Goal: Task Accomplishment & Management: Complete application form

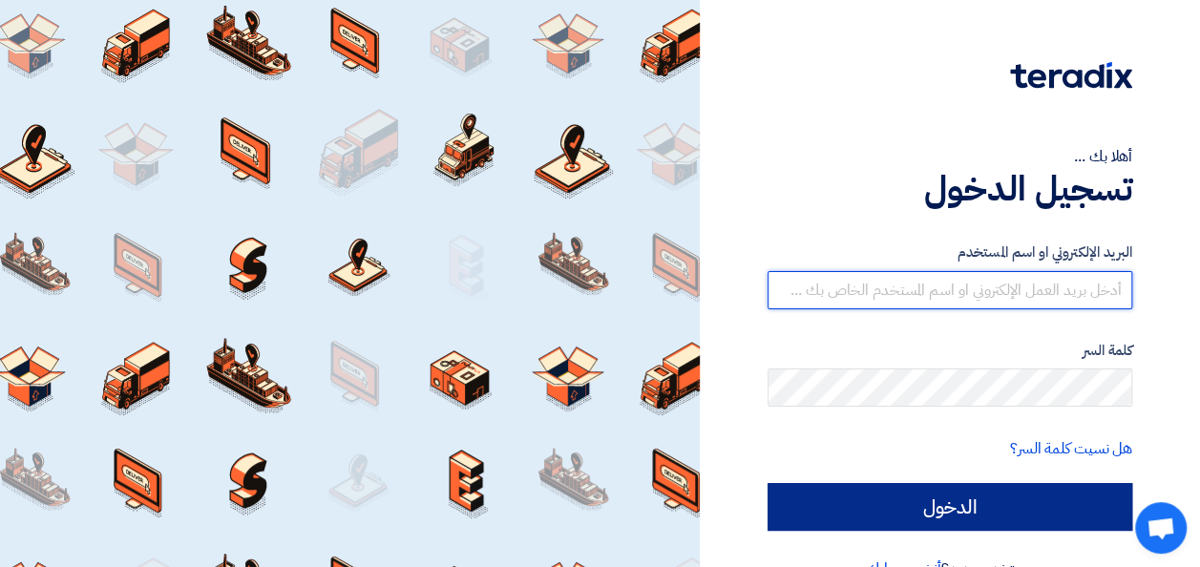
type input "[EMAIL_ADDRESS][PERSON_NAME][DOMAIN_NAME]"
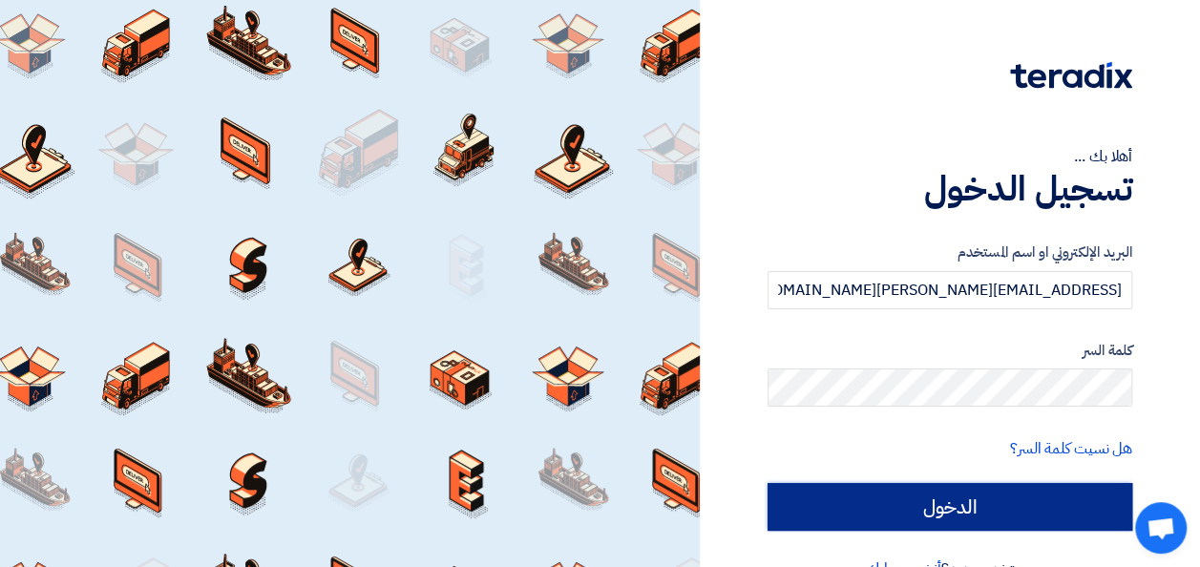
click at [1017, 506] on input "الدخول" at bounding box center [950, 507] width 365 height 48
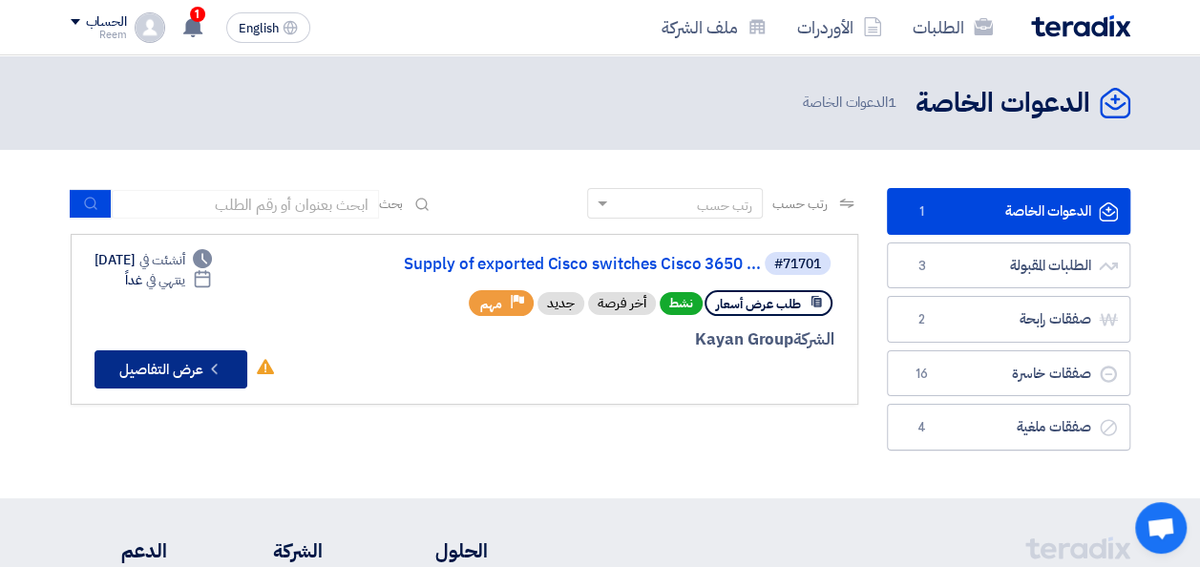
click at [195, 374] on button "Check details عرض التفاصيل" at bounding box center [171, 369] width 153 height 38
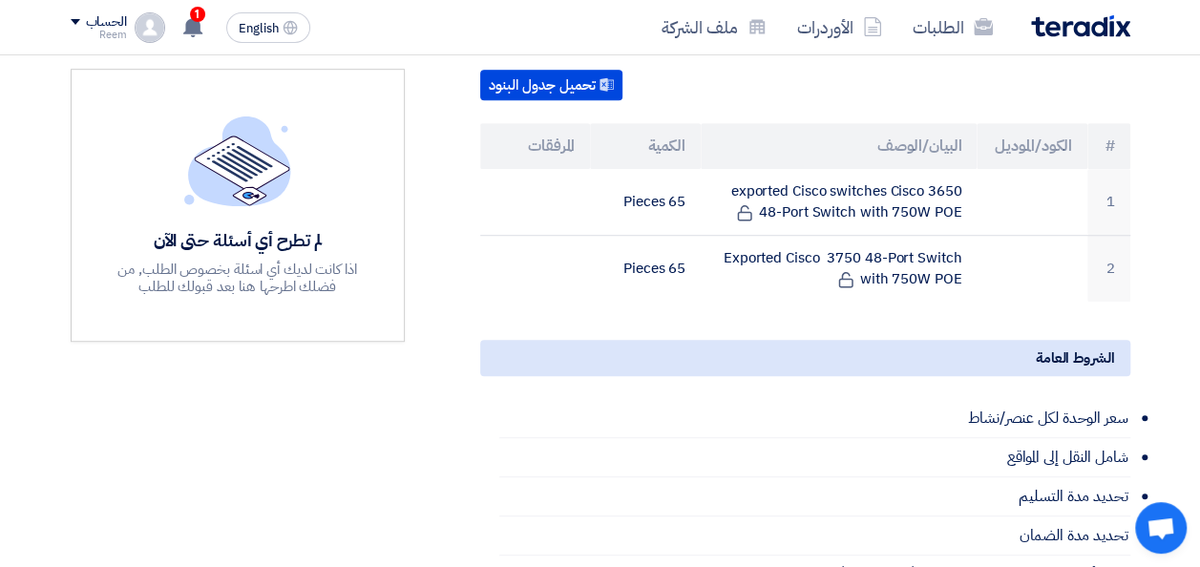
scroll to position [531, 0]
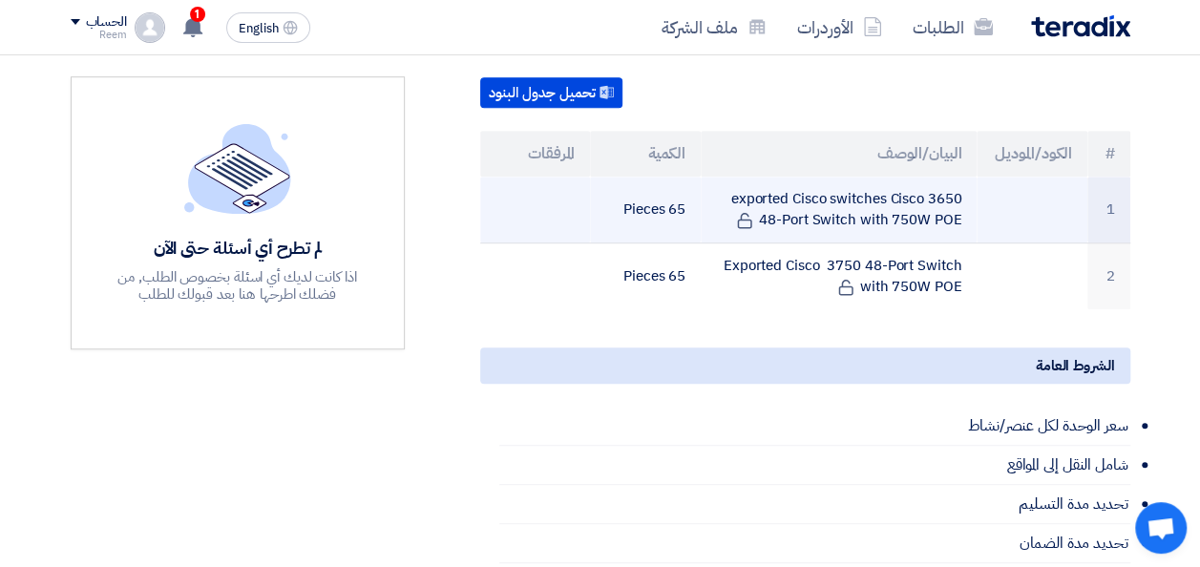
click at [869, 212] on td "exported Cisco switches Cisco 3650 48-Port Switch with 750W POE" at bounding box center [839, 210] width 276 height 67
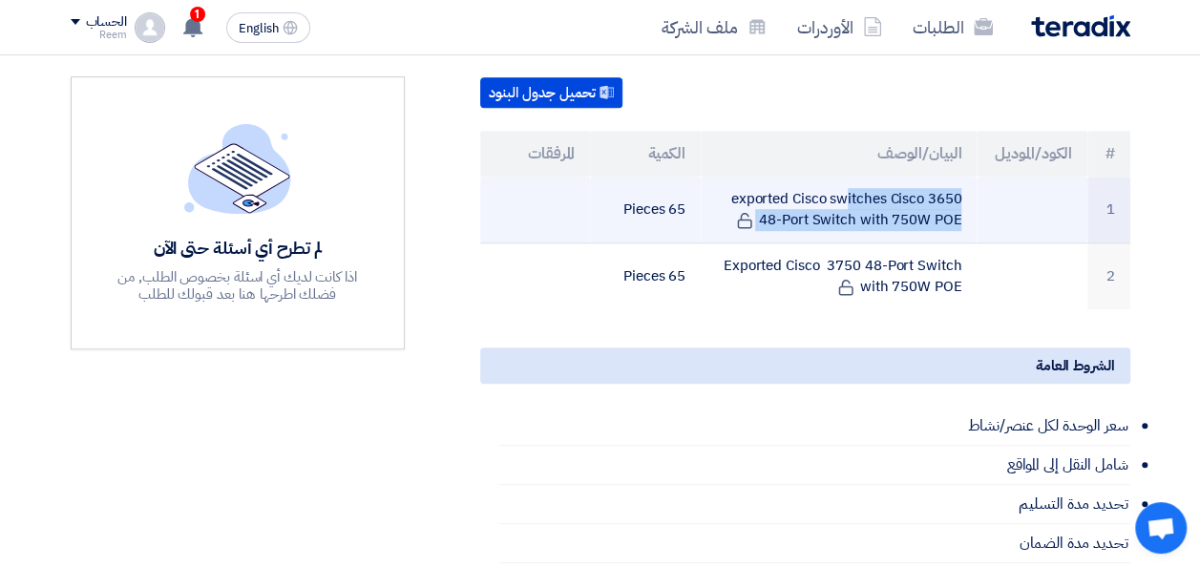
click at [869, 212] on td "exported Cisco switches Cisco 3650 48-Port Switch with 750W POE" at bounding box center [839, 210] width 276 height 67
copy tr "exported Cisco switches Cisco 3650 48-Port Switch with 750W POE"
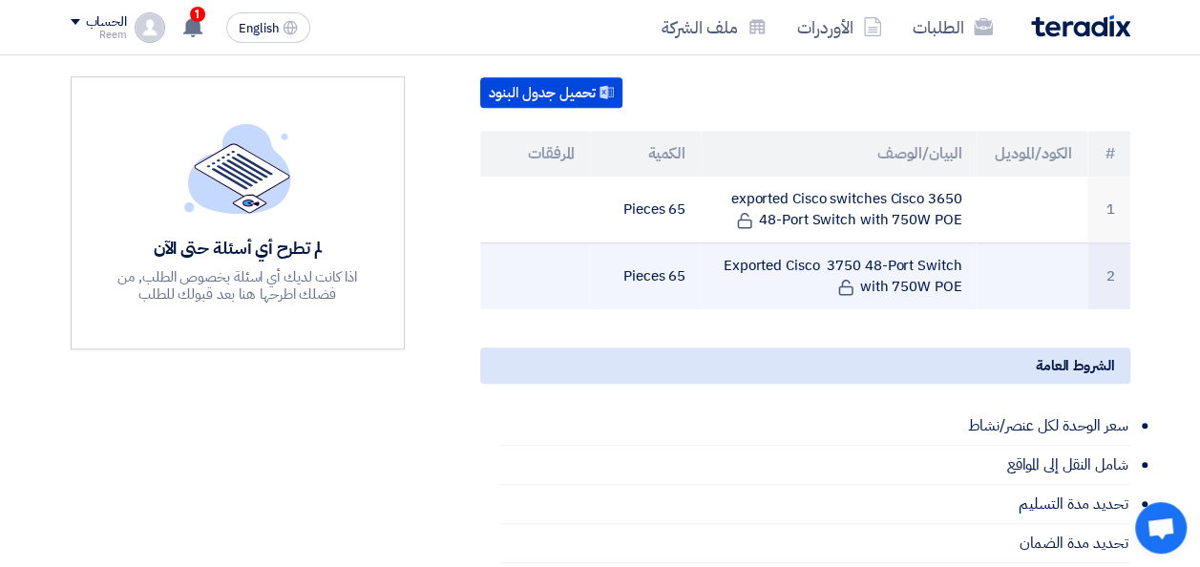
click at [898, 263] on td "Exported Cisco 3750 48-Port Switch with 750W POE" at bounding box center [839, 275] width 276 height 67
copy tr "Exported Cisco 3750 48-Port Switch with 750W POE"
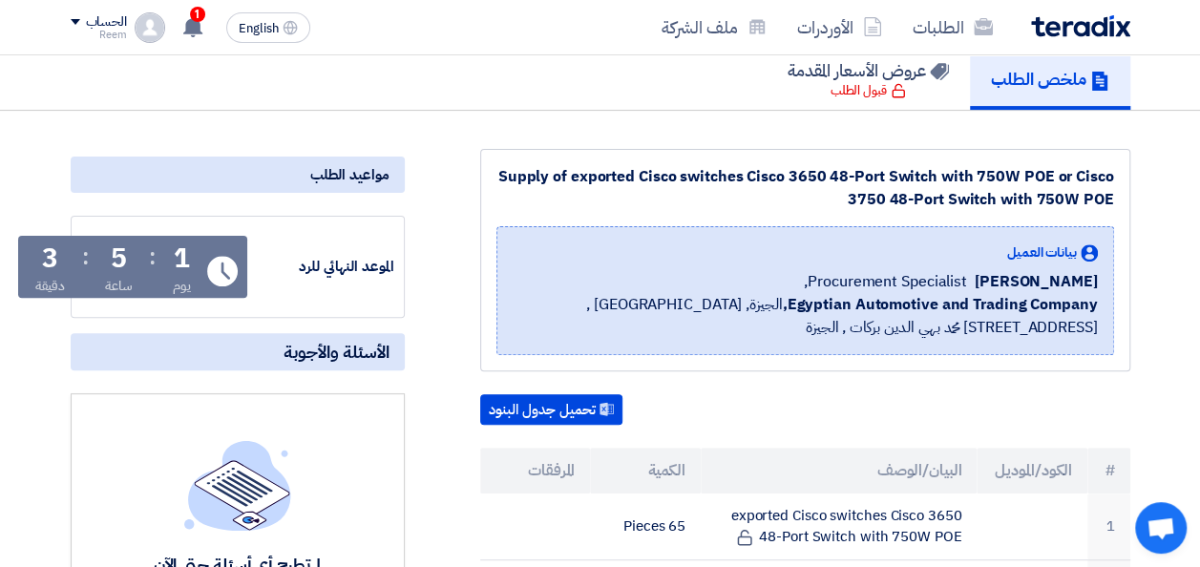
scroll to position [0, 0]
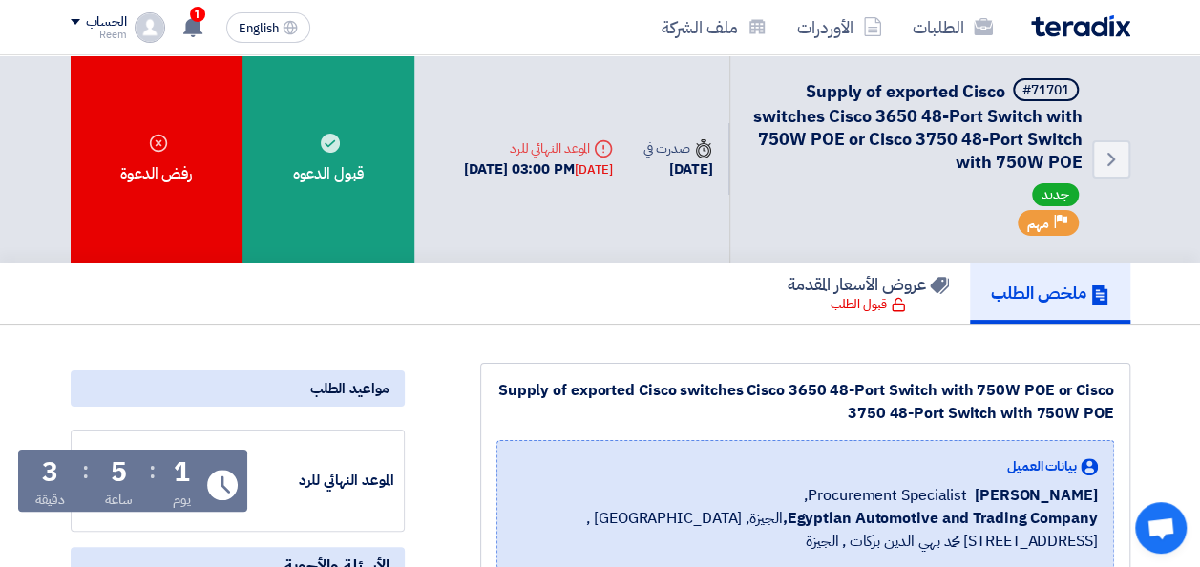
click at [957, 144] on span "Supply of exported Cisco switches Cisco 3650 48-Port Switch with 750W POE or Ci…" at bounding box center [917, 126] width 329 height 96
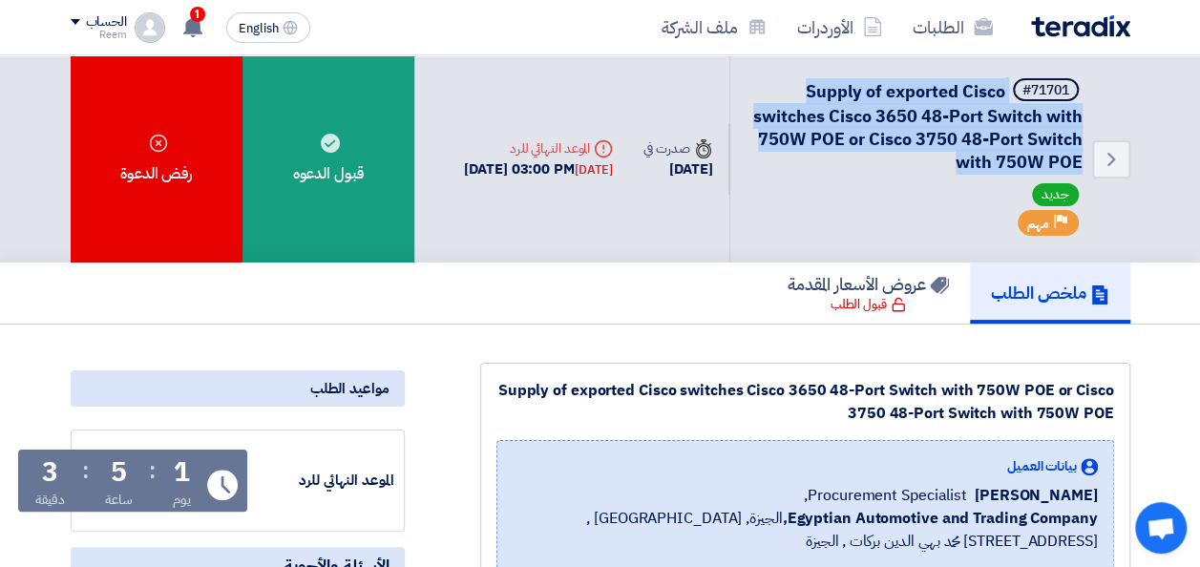
click at [957, 144] on span "Supply of exported Cisco switches Cisco 3650 48-Port Switch with 750W POE or Ci…" at bounding box center [917, 126] width 329 height 96
copy div "Supply of exported Cisco switches Cisco 3650 48-Port Switch with 750W POE or Ci…"
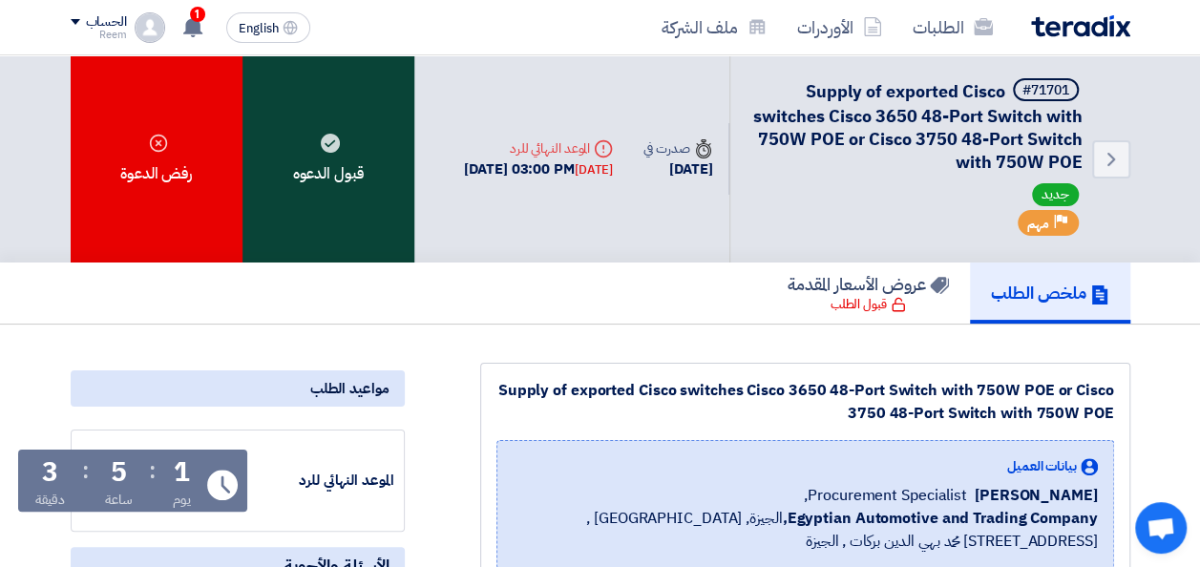
click at [351, 146] on div "قبول الدعوه" at bounding box center [328, 158] width 172 height 207
